Goal: Find contact information: Find contact information

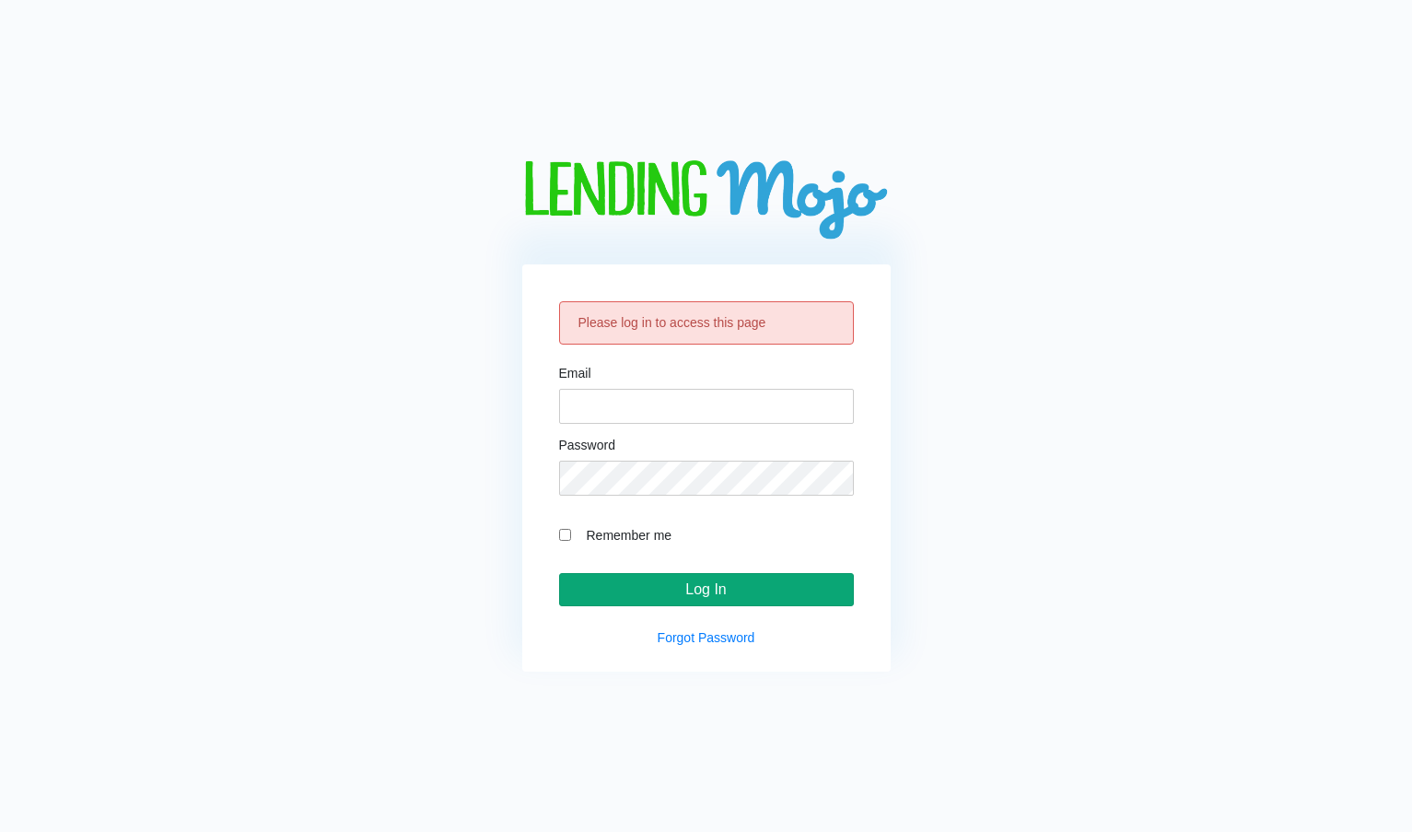
type input "[EMAIL_ADDRESS][DOMAIN_NAME]"
click at [672, 580] on input "Log In" at bounding box center [706, 589] width 295 height 33
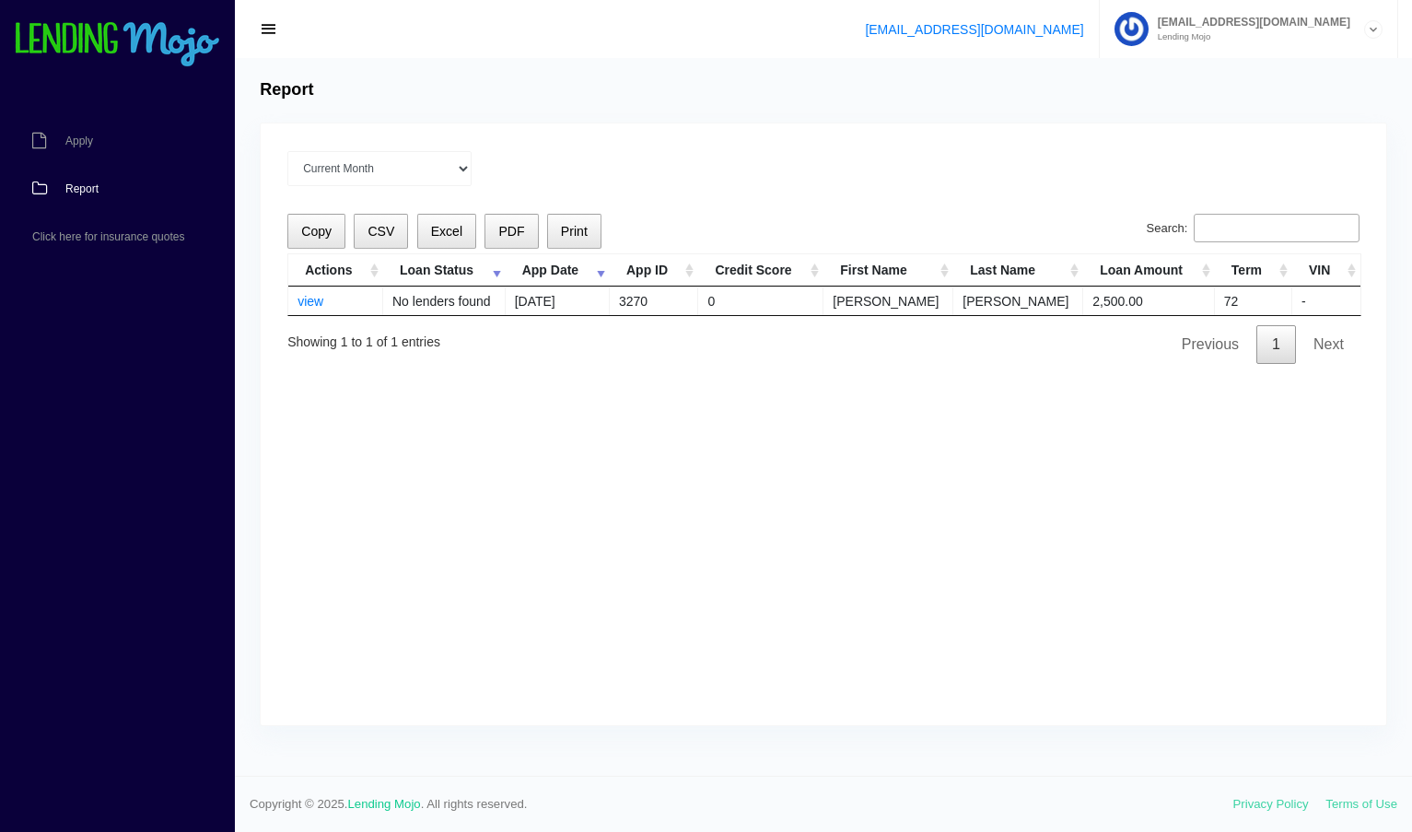
click at [1231, 219] on input "Search:" at bounding box center [1277, 228] width 166 height 29
click at [307, 304] on link "view" at bounding box center [311, 301] width 26 height 15
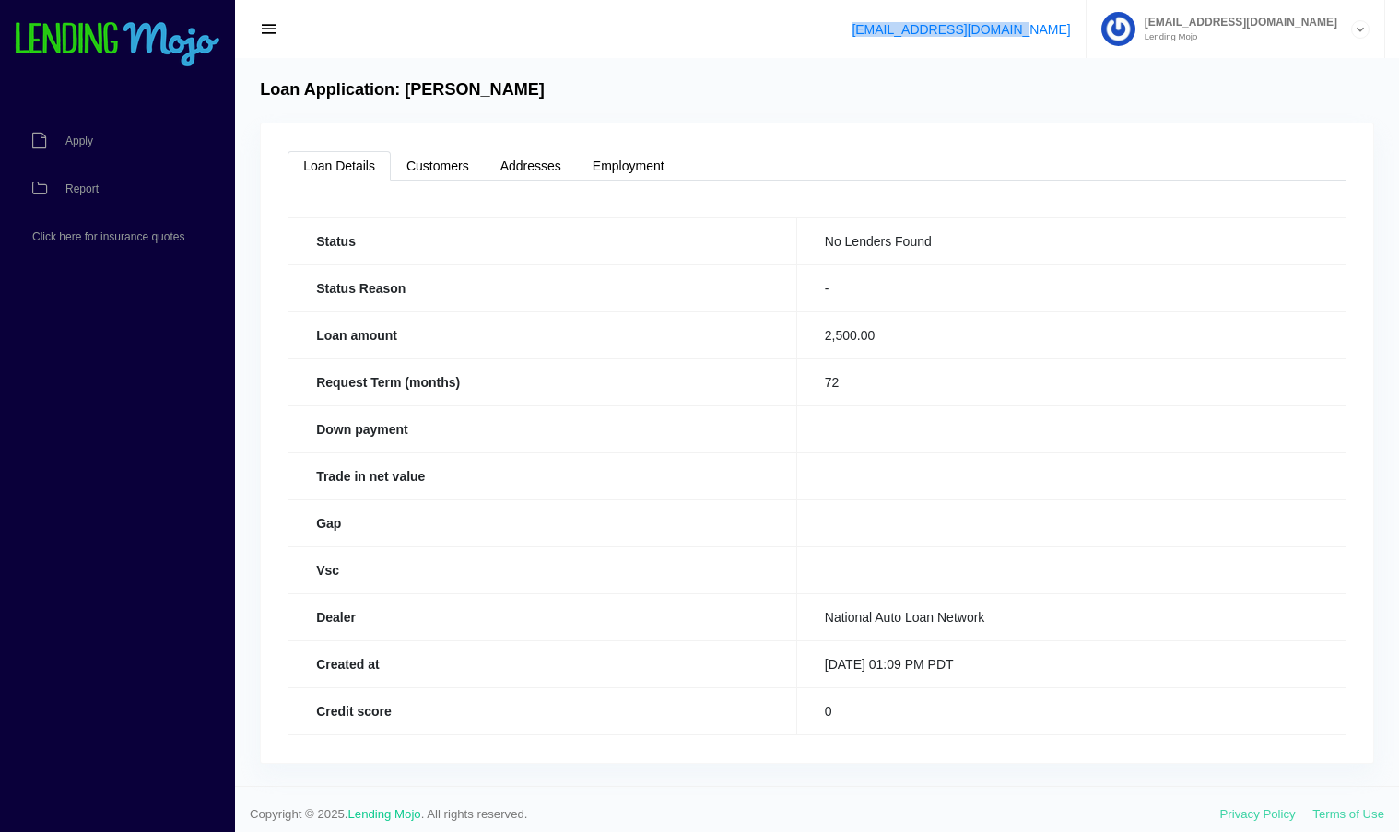
drag, startPoint x: 1190, startPoint y: 30, endPoint x: 1038, endPoint y: 38, distance: 152.2
click at [1026, 45] on ul "[EMAIL_ADDRESS][DOMAIN_NAME] [EMAIL_ADDRESS][DOMAIN_NAME] Lending Mojo Manage A…" at bounding box center [1111, 29] width 548 height 58
copy link "[EMAIL_ADDRESS][DOMAIN_NAME]"
